Goal: Check status

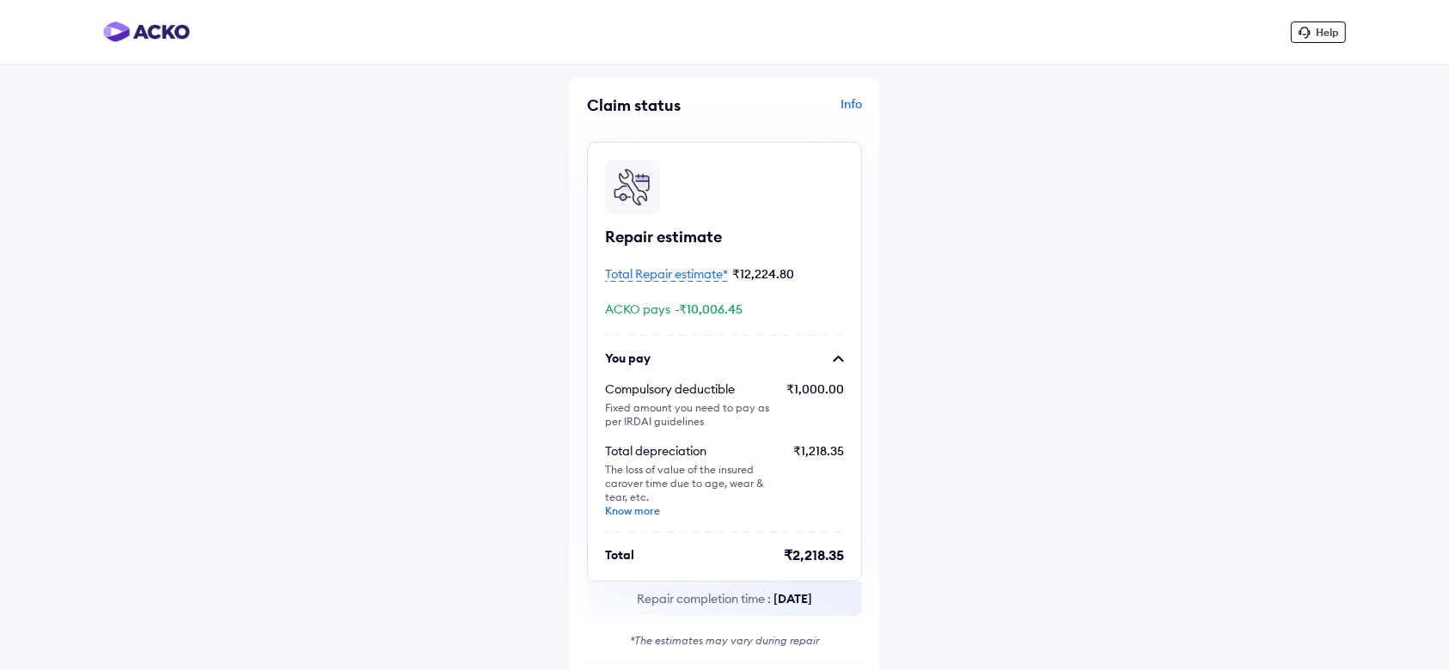
drag, startPoint x: 170, startPoint y: 33, endPoint x: 614, endPoint y: 168, distance: 464.6
click at [678, 168] on div at bounding box center [724, 189] width 239 height 58
click at [708, 152] on div "Repair estimate Total Repair estimate* ₹12,224.80 ACKO pays -₹10,006.45 You pay…" at bounding box center [724, 362] width 275 height 440
click at [1334, 37] on span "Help" at bounding box center [1327, 32] width 22 height 13
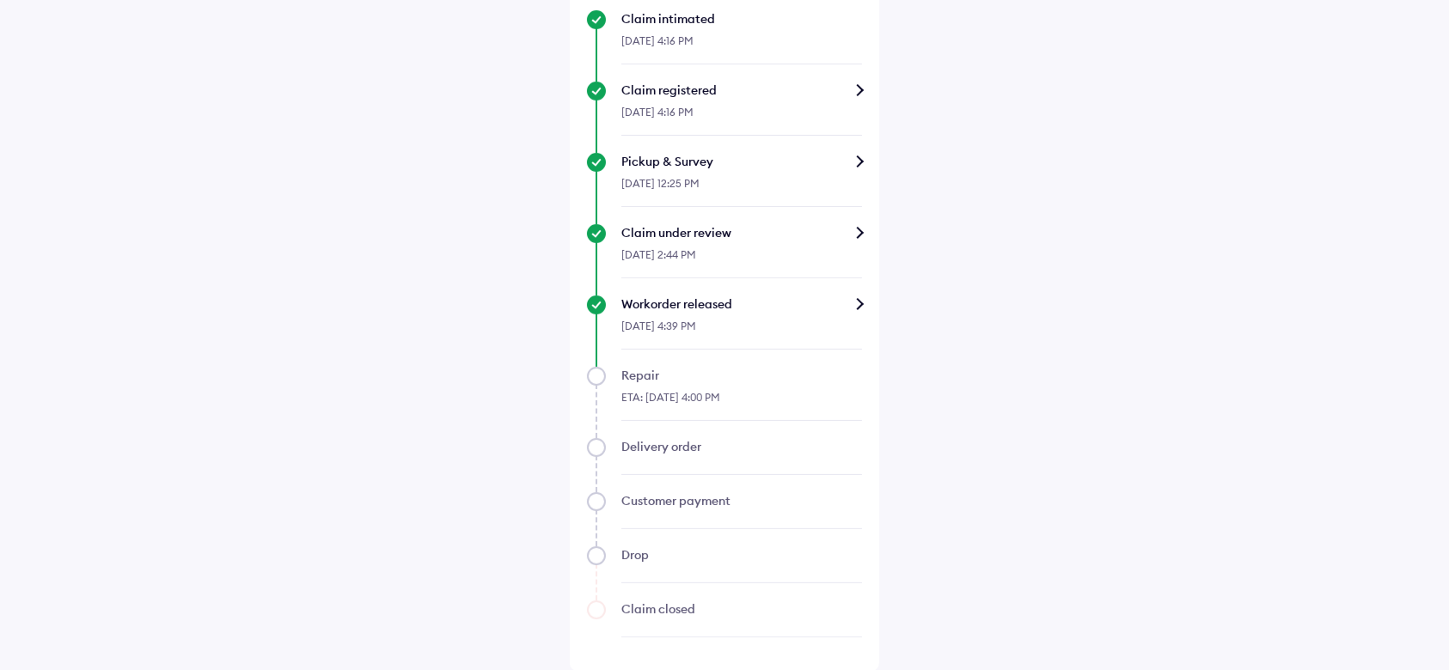
click at [862, 303] on div "Workorder released" at bounding box center [741, 304] width 241 height 17
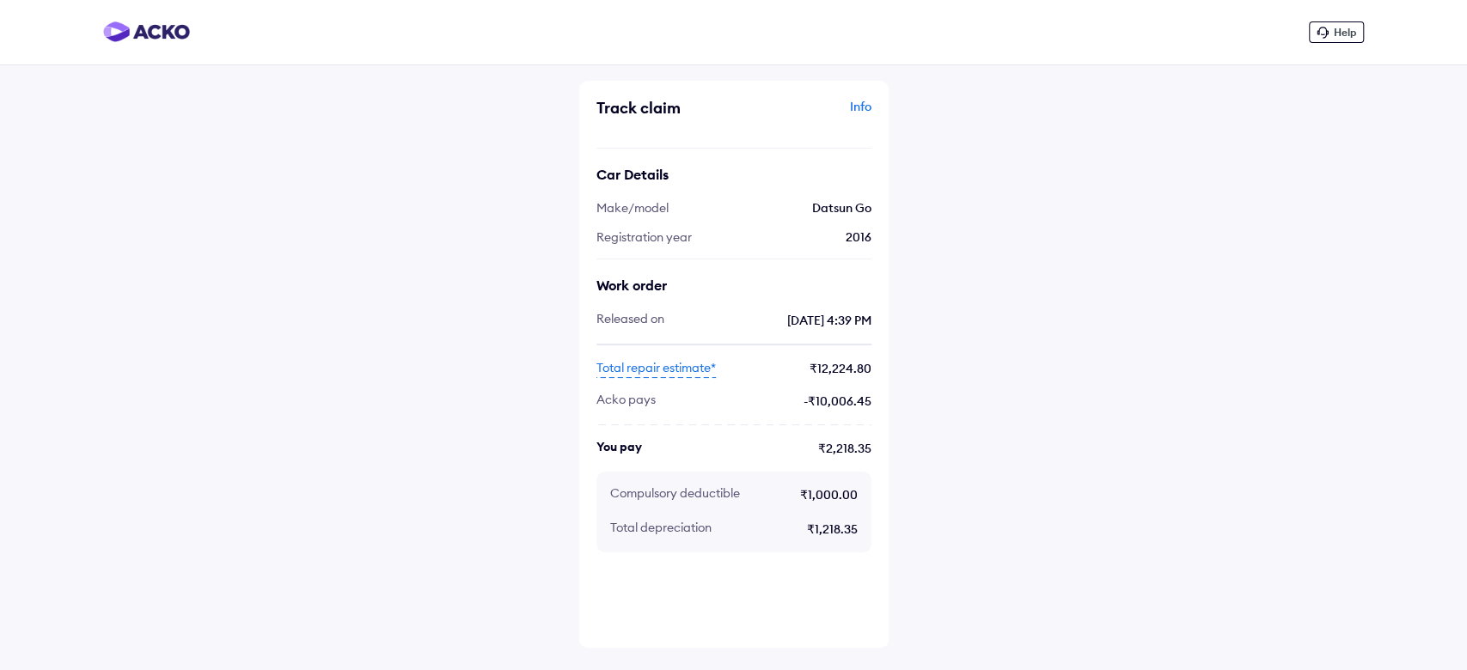
click at [701, 366] on span "Total repair estimate*" at bounding box center [655, 368] width 119 height 19
